Goal: Information Seeking & Learning: Learn about a topic

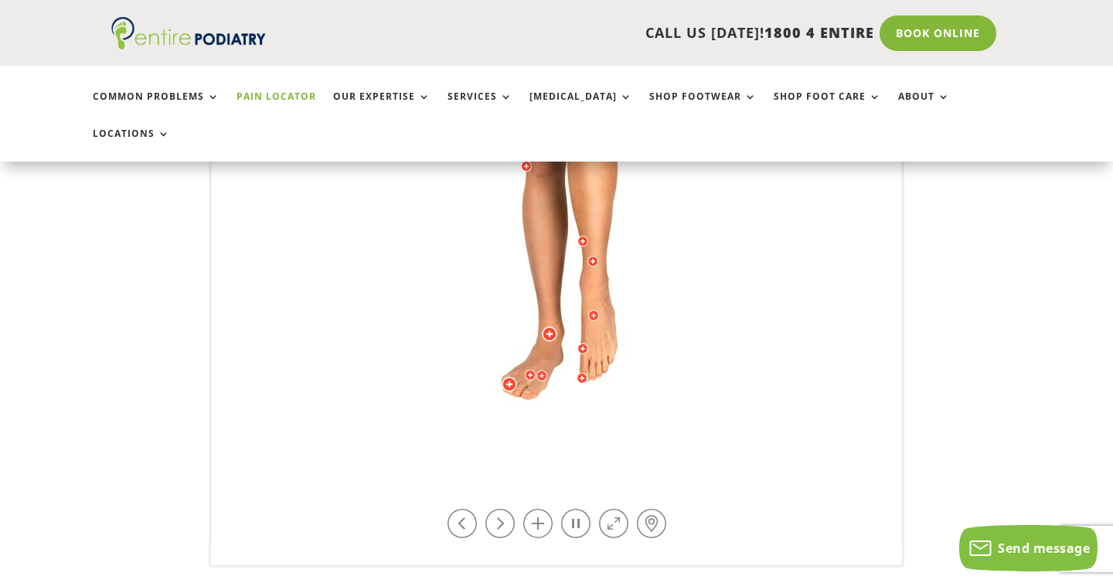
click at [598, 293] on img at bounding box center [556, 161] width 427 height 618
click at [595, 315] on img at bounding box center [556, 161] width 427 height 618
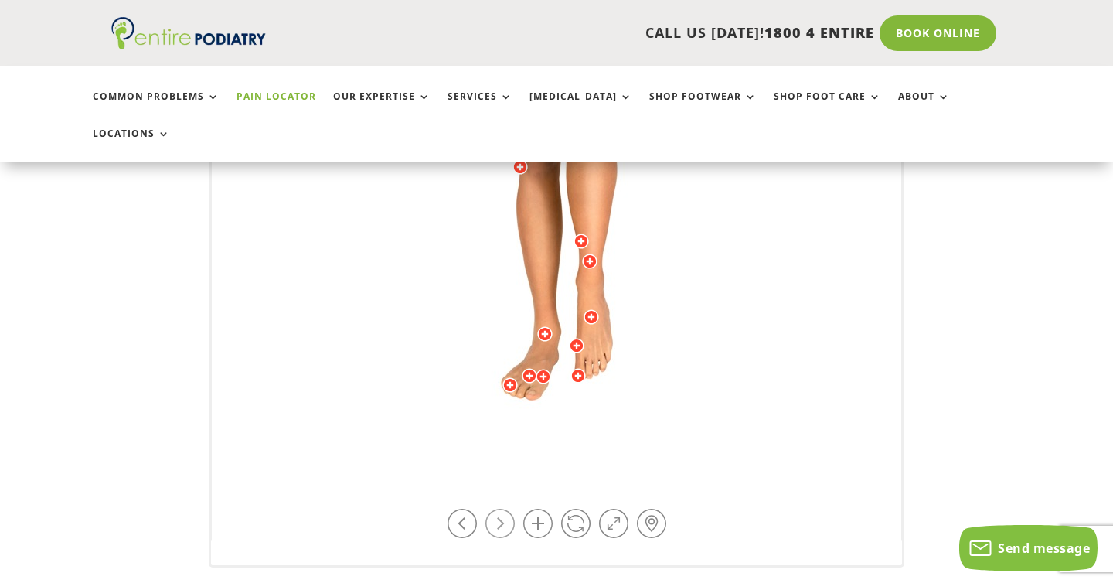
click at [503, 509] on link at bounding box center [500, 523] width 29 height 29
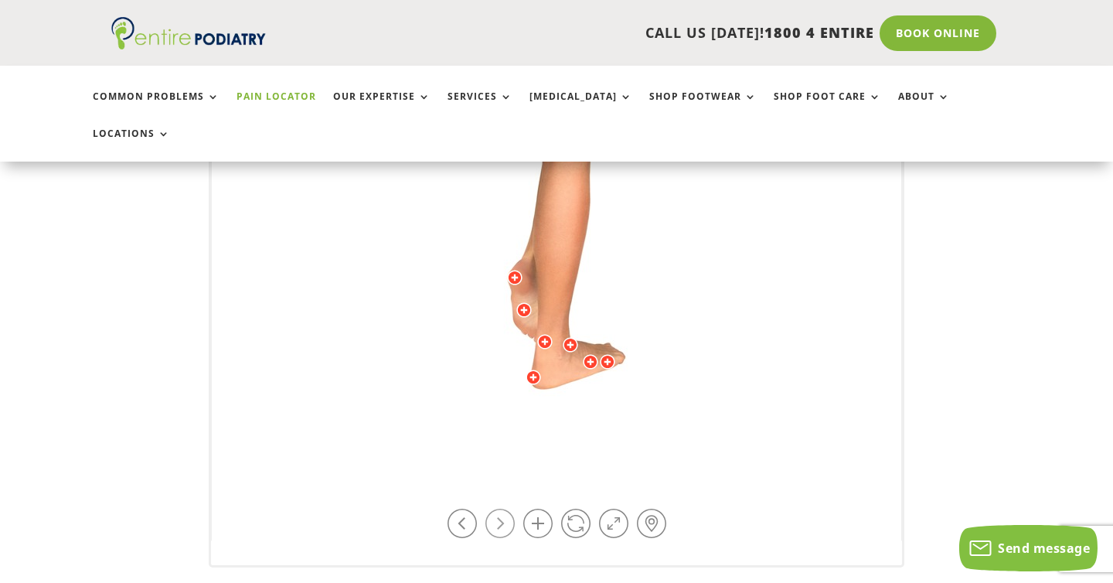
click at [503, 509] on link at bounding box center [500, 523] width 29 height 29
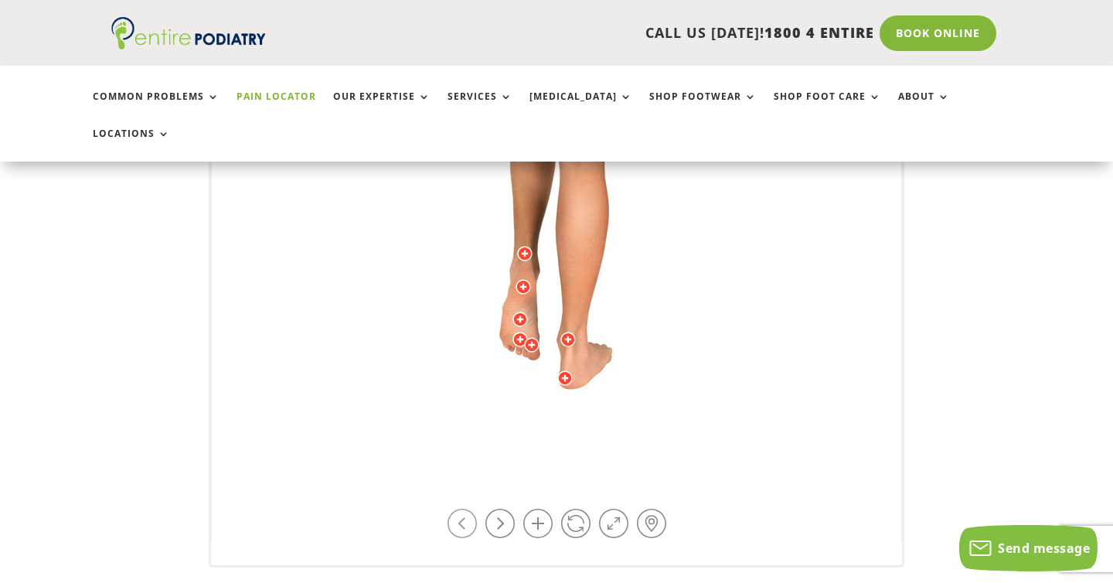
click at [462, 509] on link at bounding box center [462, 523] width 29 height 29
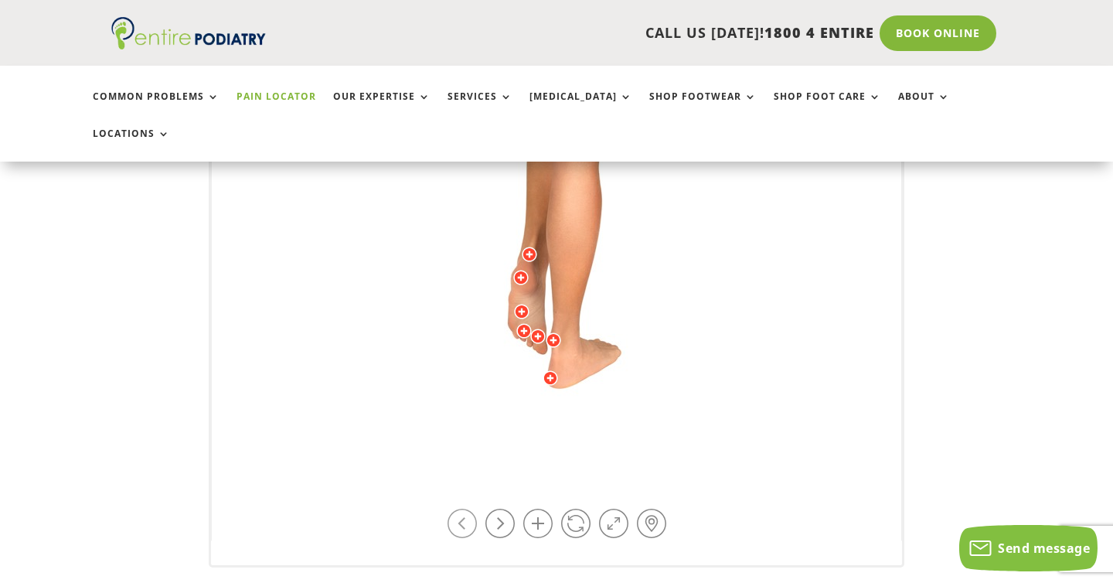
click at [462, 509] on link at bounding box center [462, 523] width 29 height 29
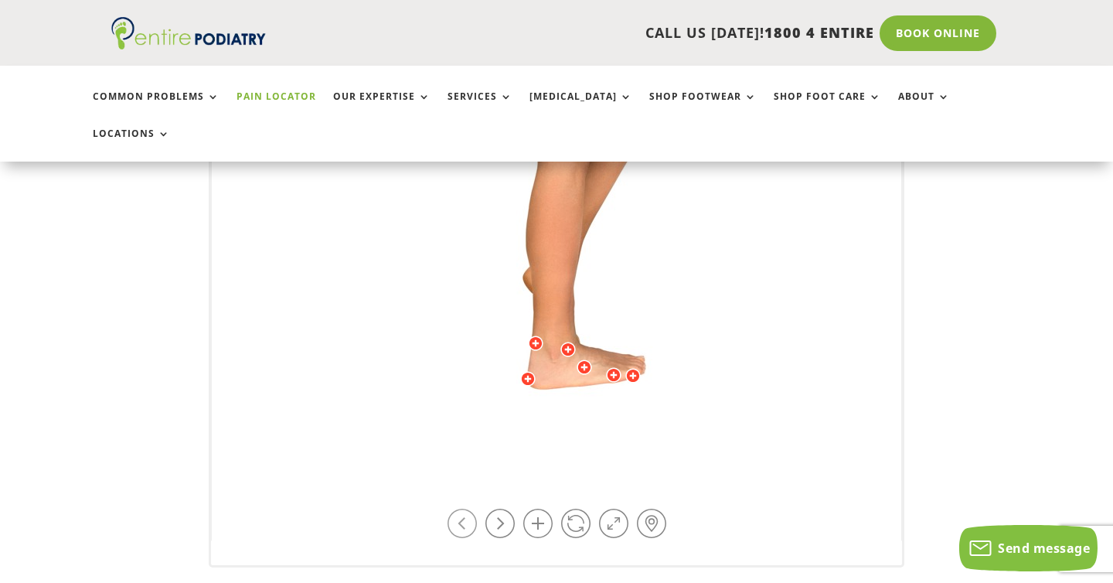
click at [462, 509] on link at bounding box center [462, 523] width 29 height 29
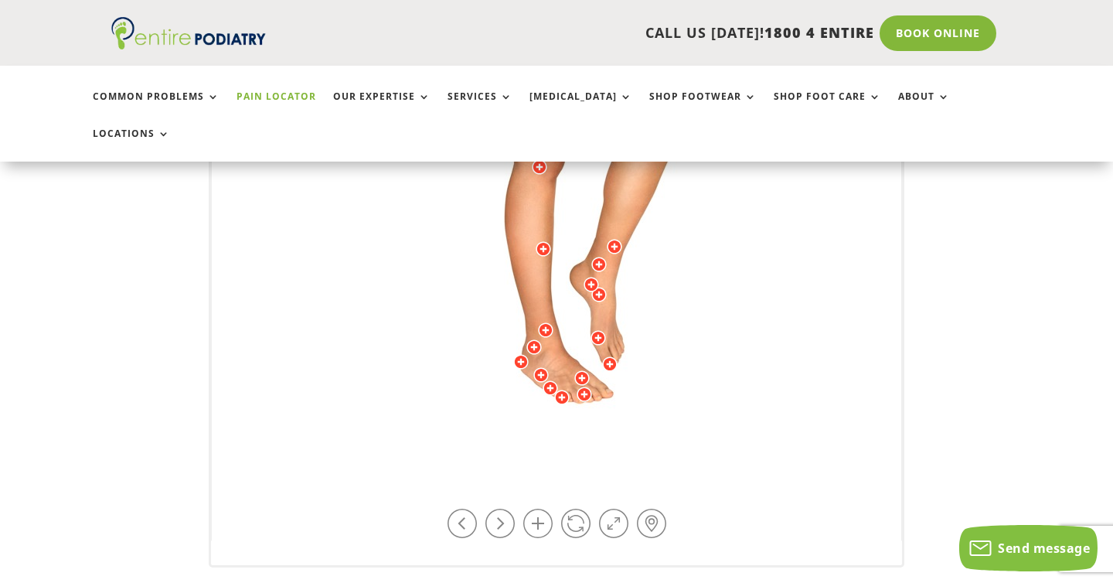
click at [521, 354] on div at bounding box center [520, 361] width 15 height 15
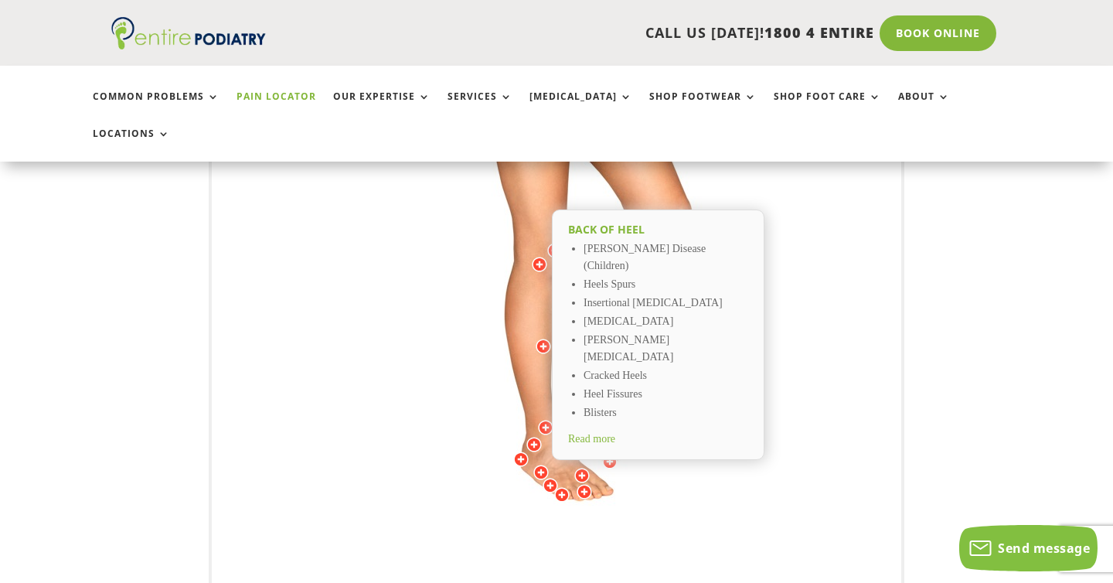
scroll to position [457, 0]
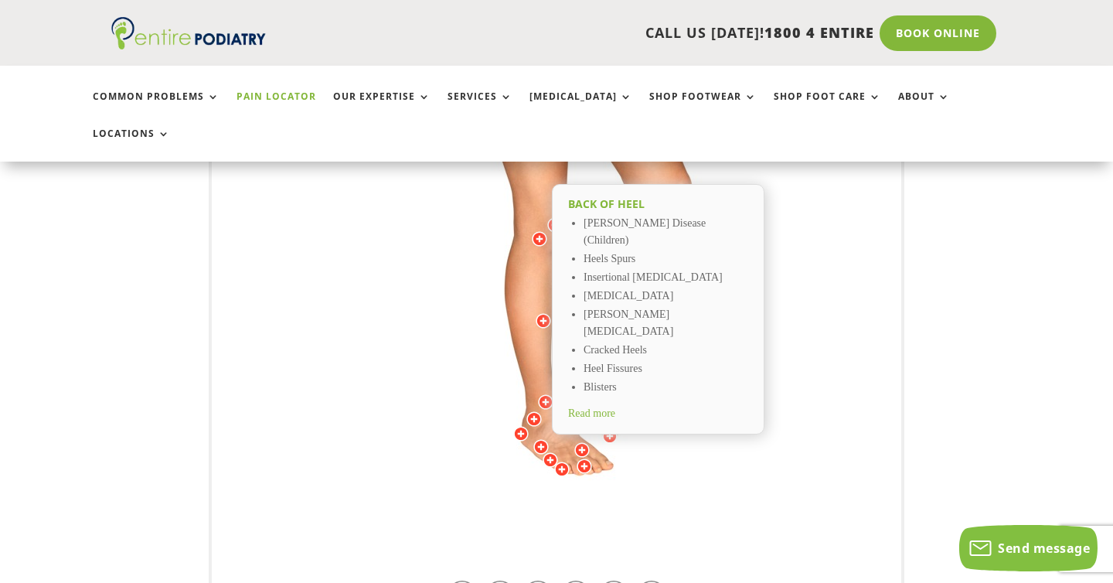
click at [542, 439] on div at bounding box center [540, 446] width 15 height 15
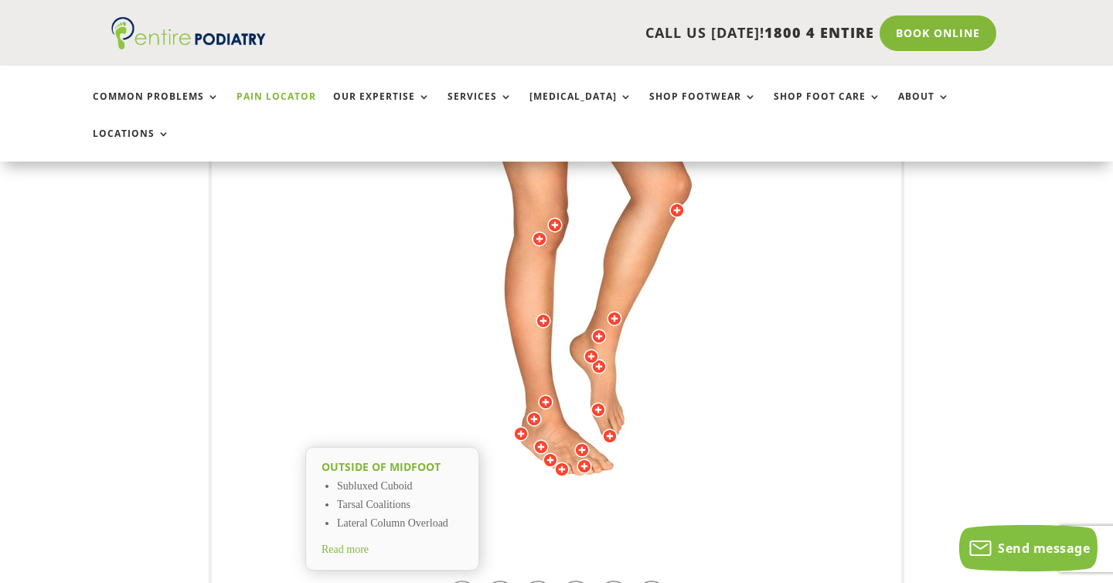
click at [369, 543] on span "Read more" at bounding box center [345, 549] width 47 height 12
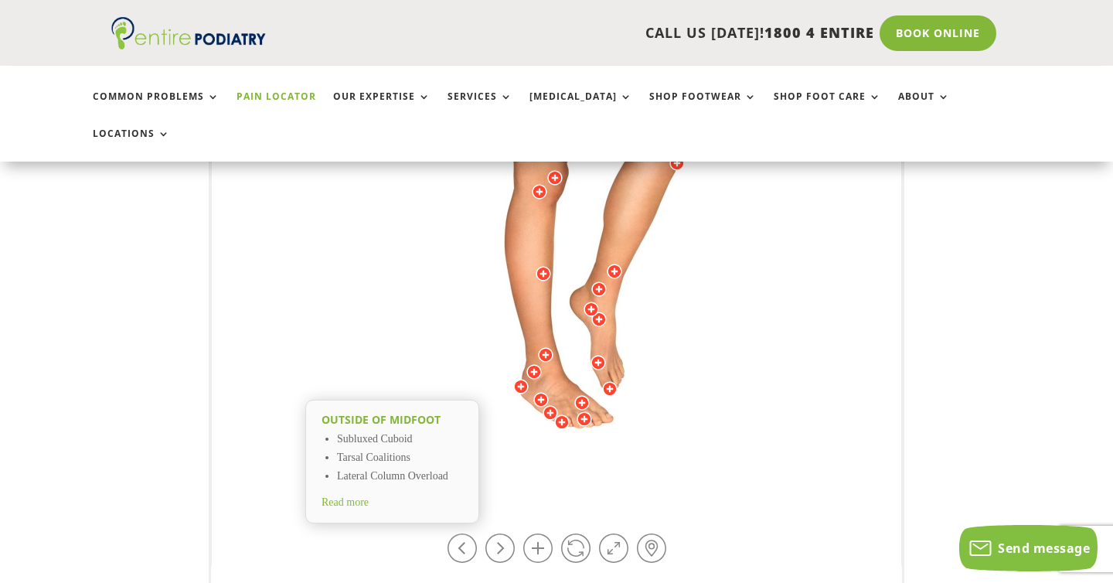
scroll to position [509, 0]
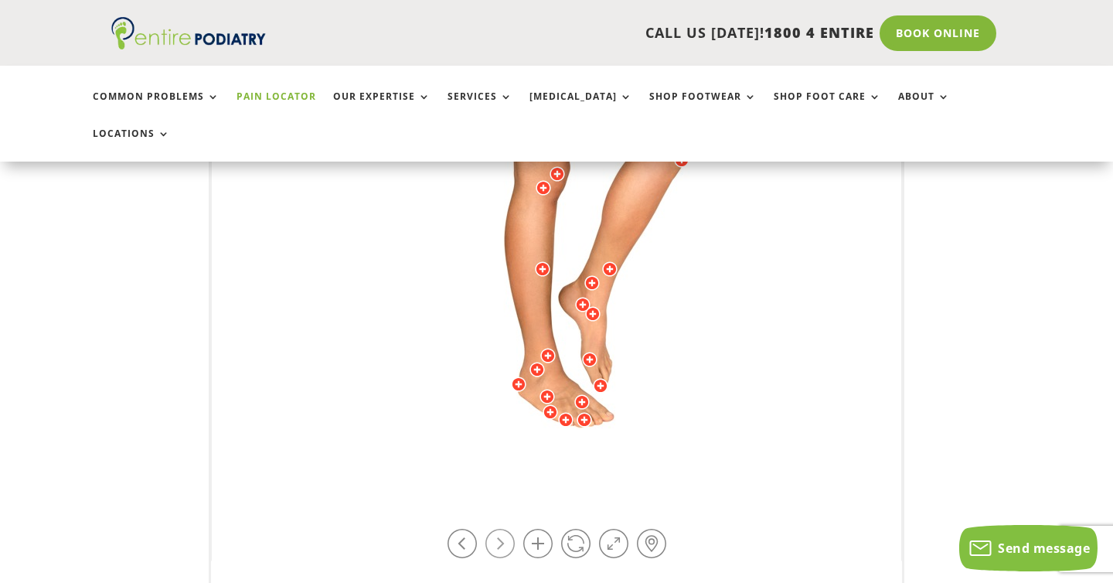
click at [506, 529] on link at bounding box center [500, 543] width 29 height 29
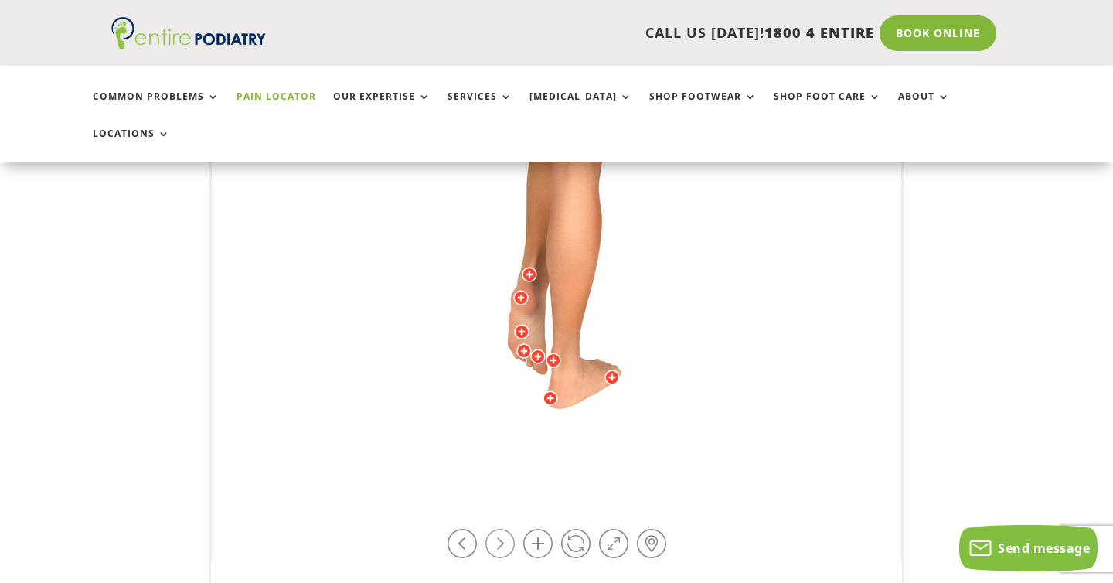
click at [506, 529] on link at bounding box center [500, 543] width 29 height 29
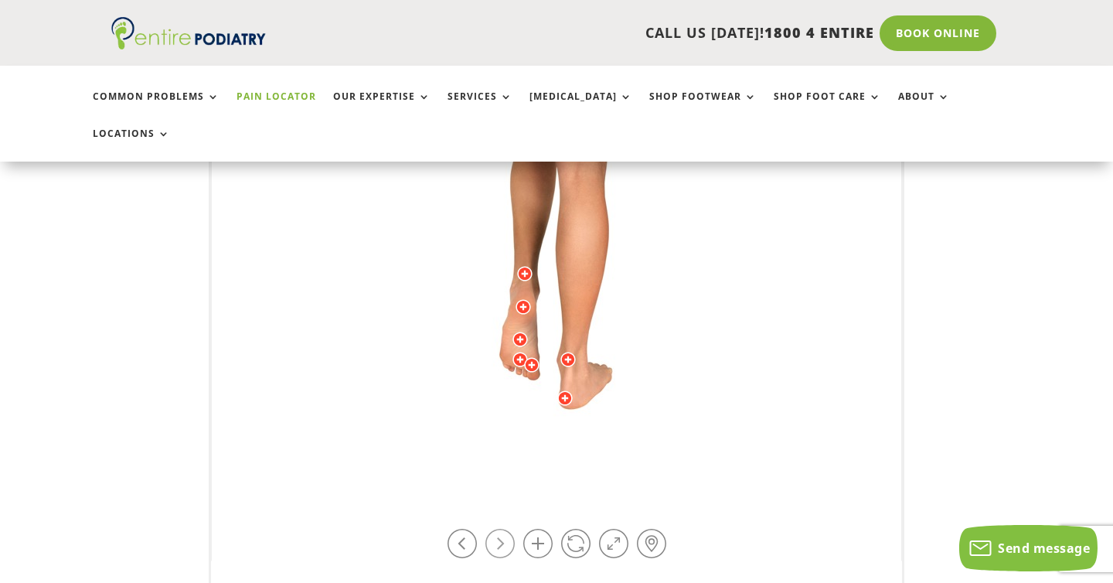
click at [506, 529] on link at bounding box center [500, 543] width 29 height 29
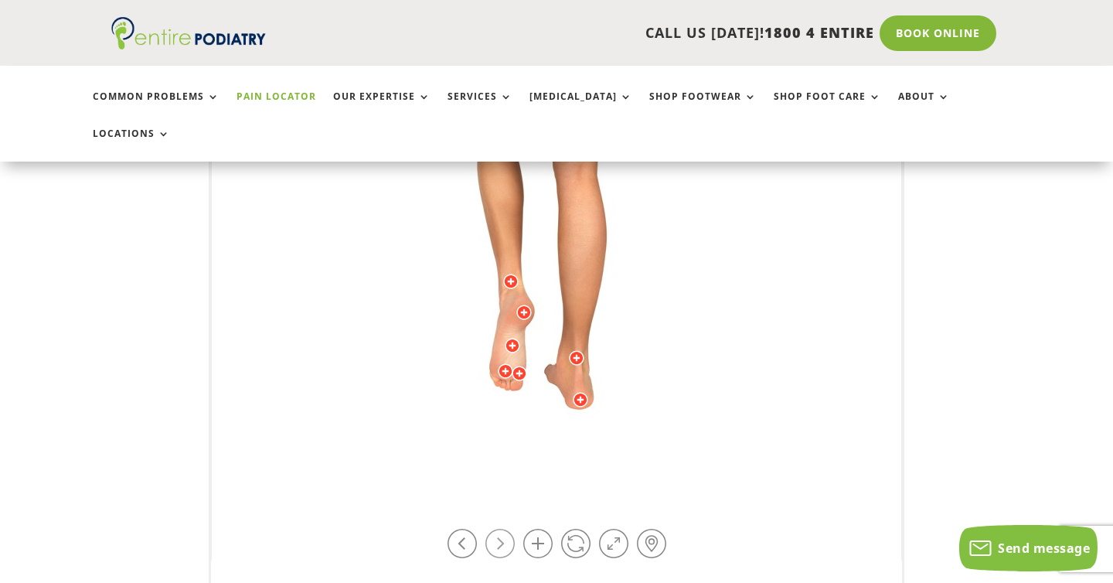
click at [506, 529] on link at bounding box center [500, 543] width 29 height 29
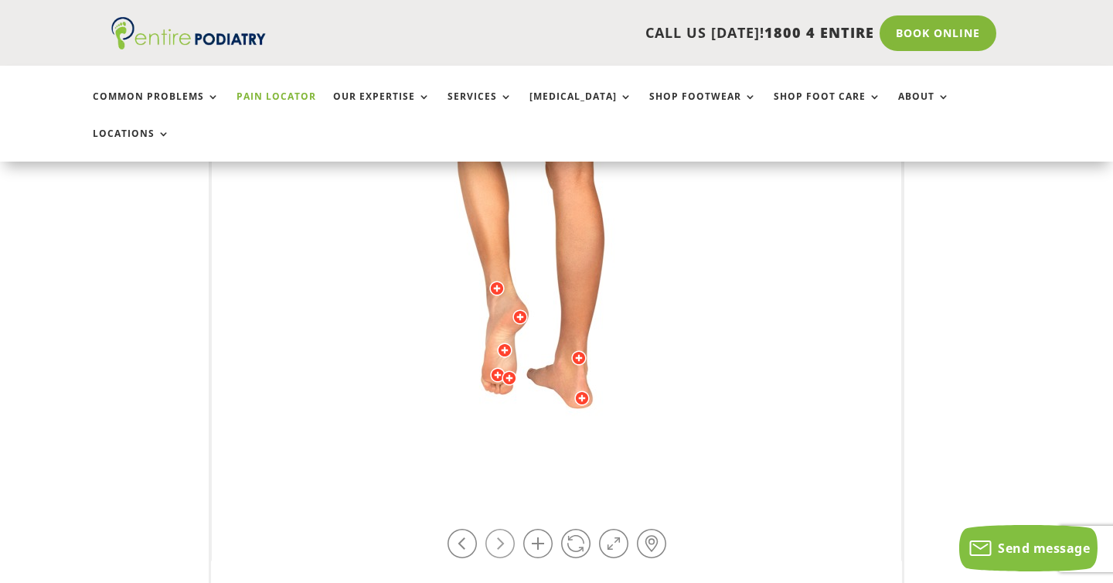
click at [506, 529] on link at bounding box center [500, 543] width 29 height 29
click at [512, 342] on div at bounding box center [504, 349] width 15 height 15
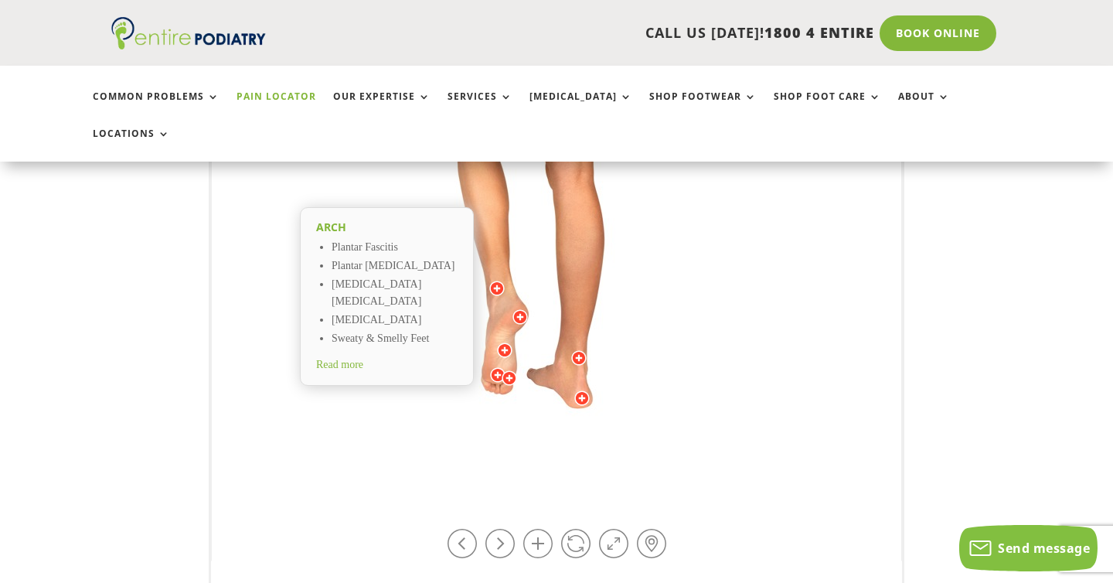
click at [361, 359] on span "Read more" at bounding box center [339, 365] width 47 height 12
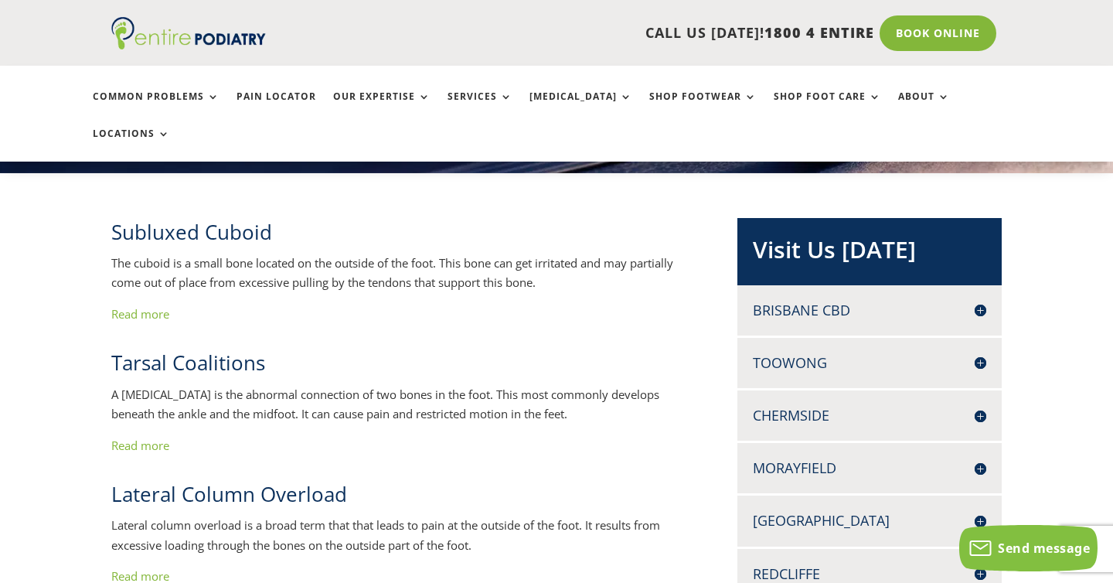
scroll to position [275, 0]
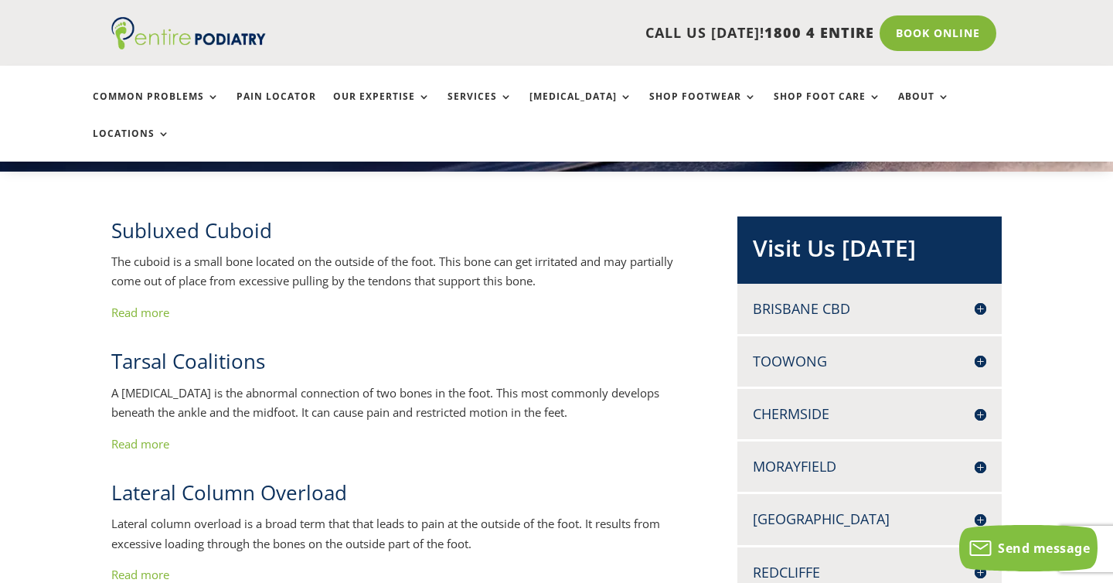
click at [145, 567] on link "Read more" at bounding box center [140, 574] width 58 height 15
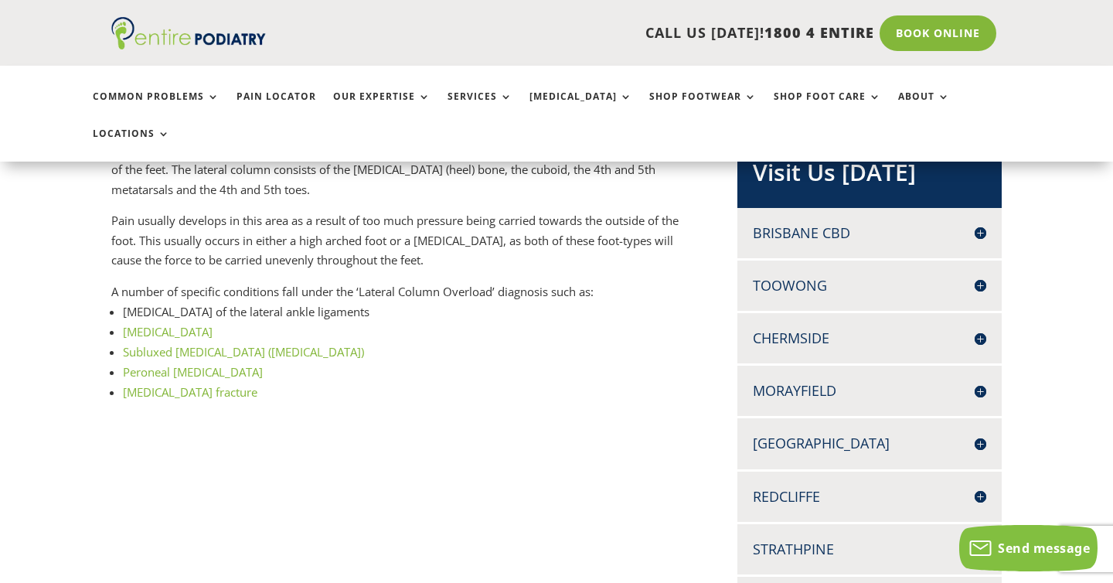
scroll to position [352, 0]
